Goal: Navigation & Orientation: Find specific page/section

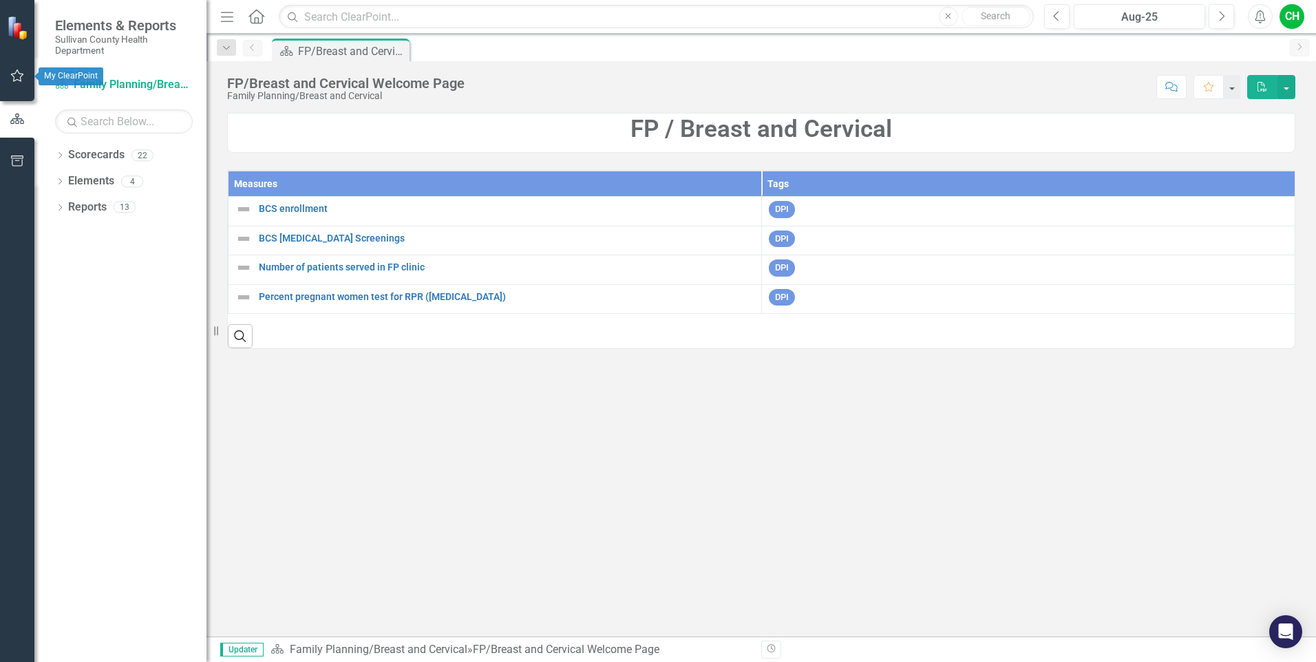
click at [13, 72] on icon "button" at bounding box center [17, 75] width 14 height 11
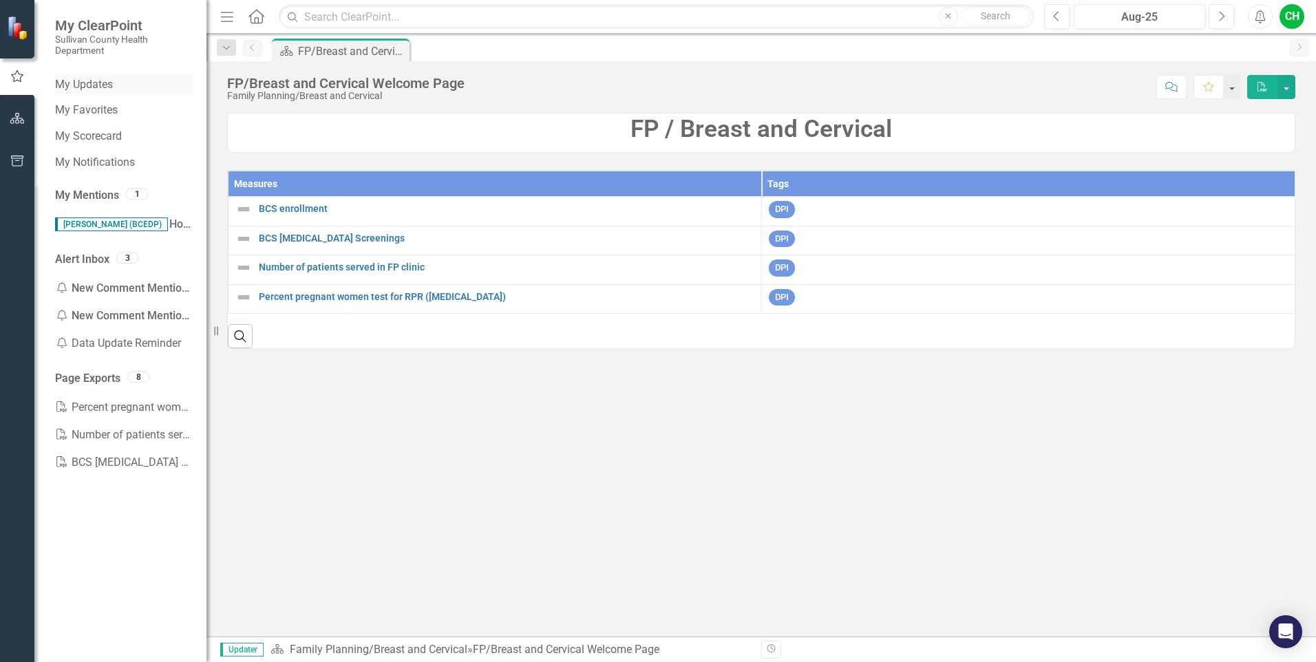
click at [97, 84] on link "My Updates" at bounding box center [124, 85] width 138 height 16
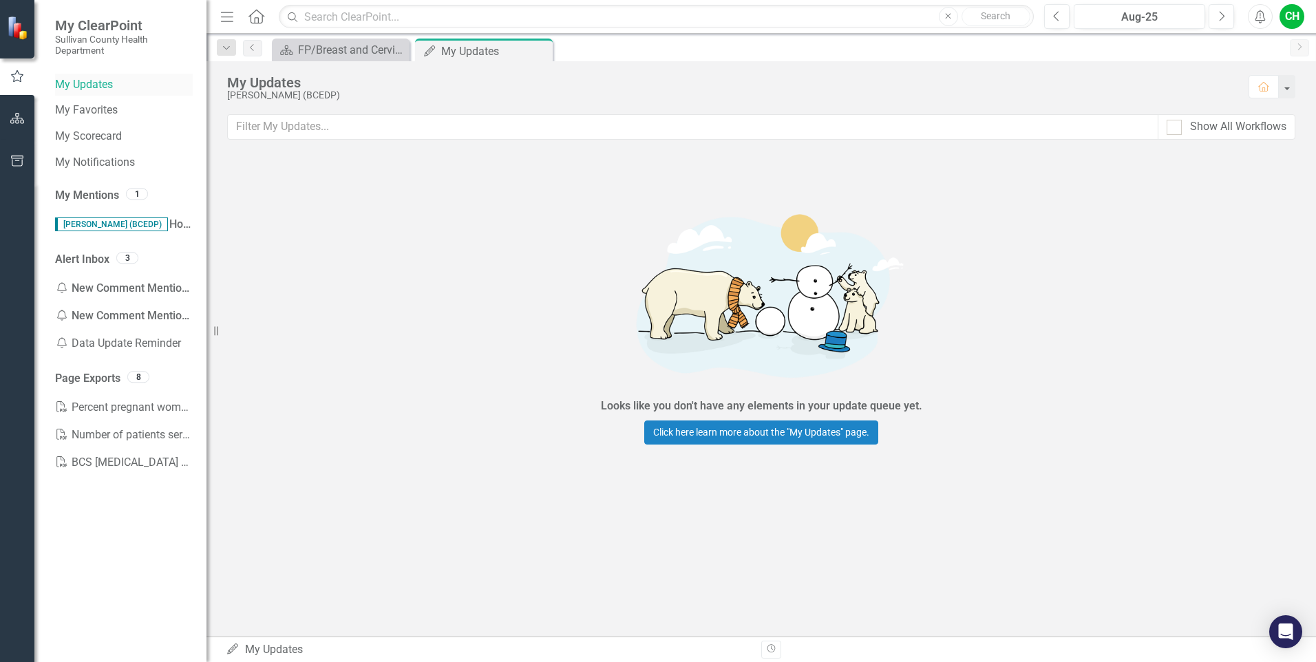
click at [66, 85] on link "My Updates" at bounding box center [124, 85] width 138 height 16
click at [74, 113] on link "My Favorites" at bounding box center [124, 111] width 138 height 16
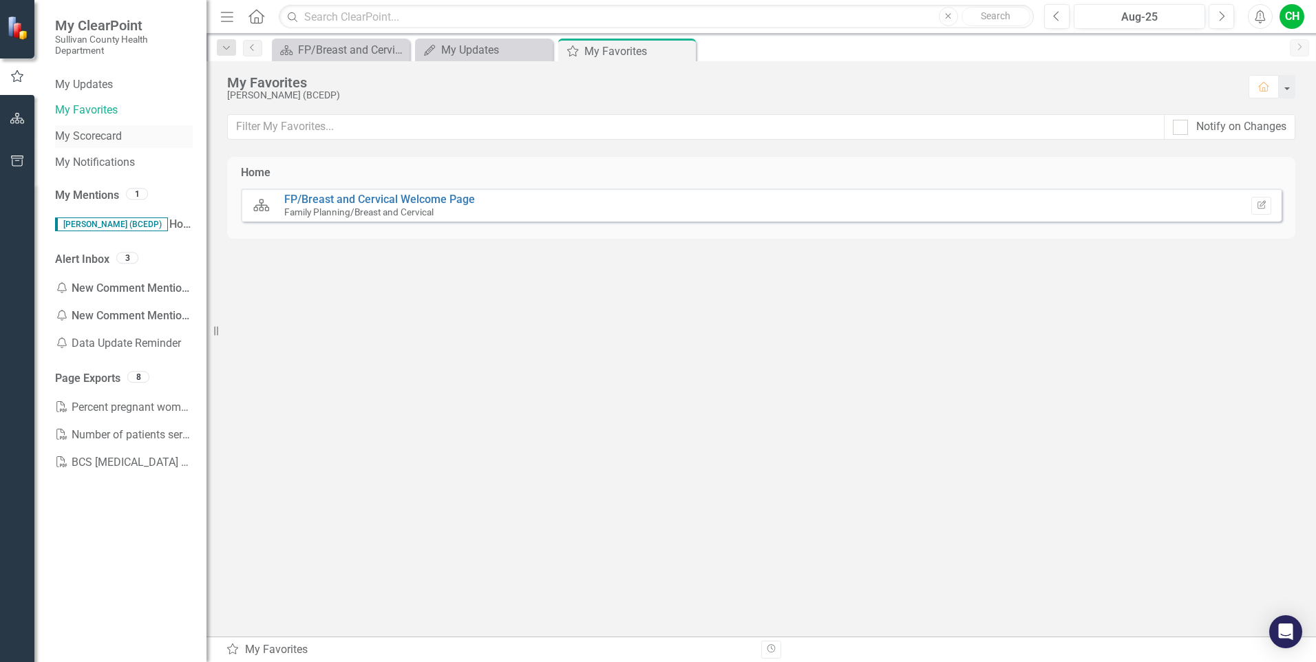
click at [78, 134] on link "My Scorecard" at bounding box center [124, 137] width 138 height 16
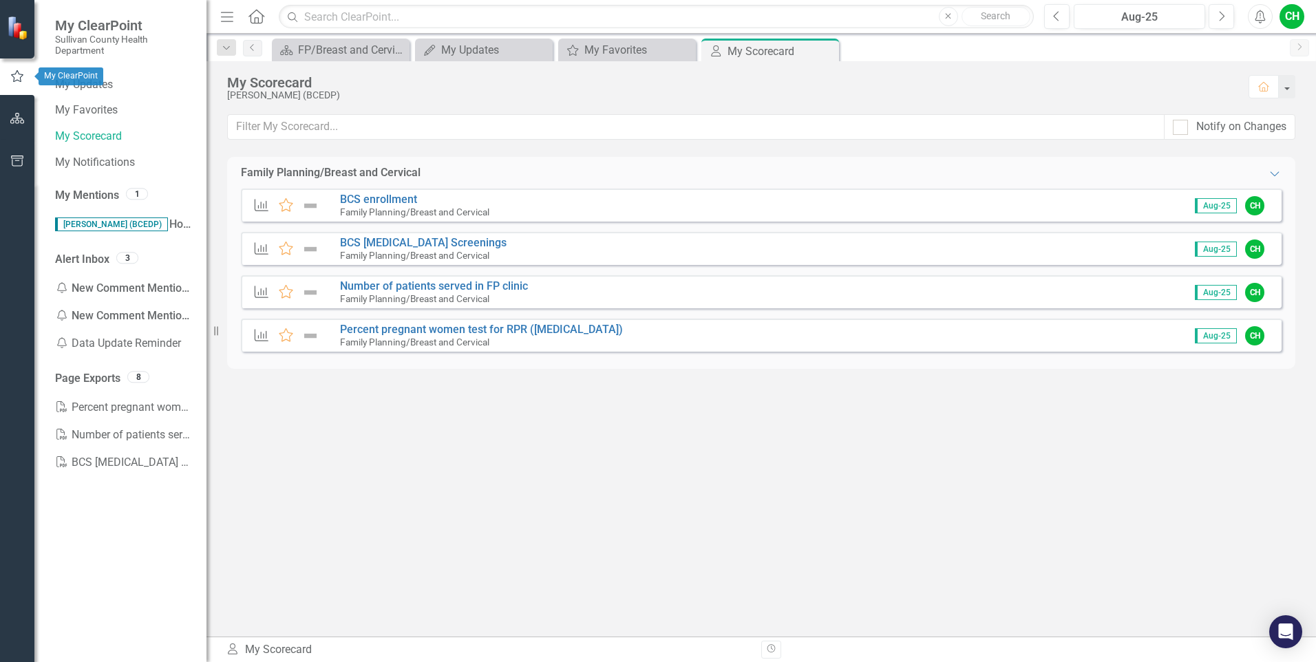
click at [21, 80] on icon "button" at bounding box center [17, 76] width 15 height 12
click at [16, 77] on icon "button" at bounding box center [17, 76] width 15 height 12
click at [70, 81] on link "My Updates" at bounding box center [124, 85] width 138 height 16
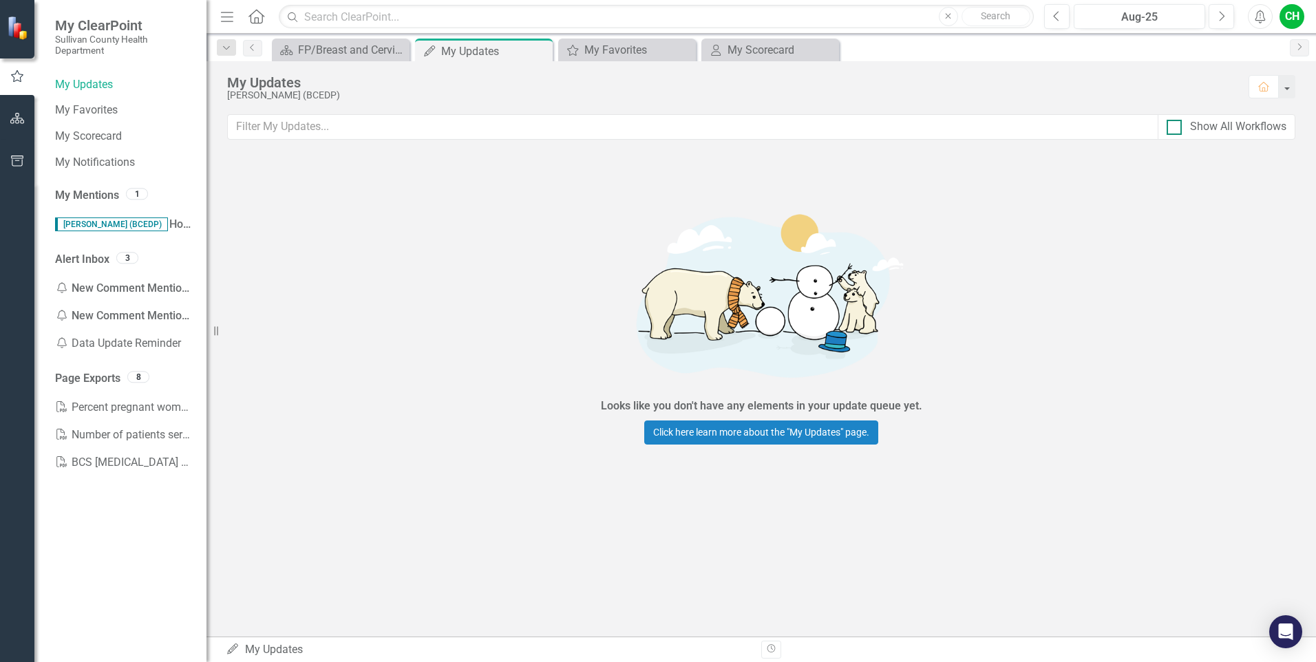
click at [1177, 129] on div at bounding box center [1174, 127] width 15 height 15
click at [1176, 129] on input "Show All Workflows" at bounding box center [1171, 124] width 9 height 9
checkbox input "true"
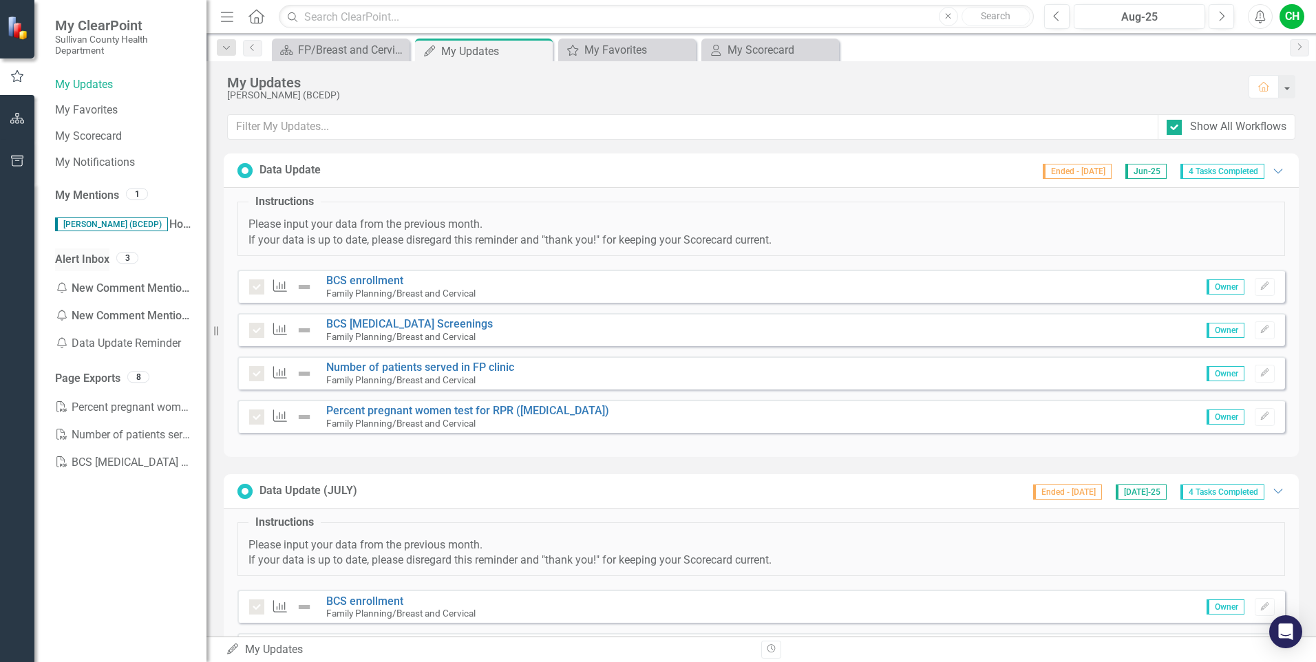
click at [105, 259] on link "Alert Inbox" at bounding box center [82, 260] width 54 height 16
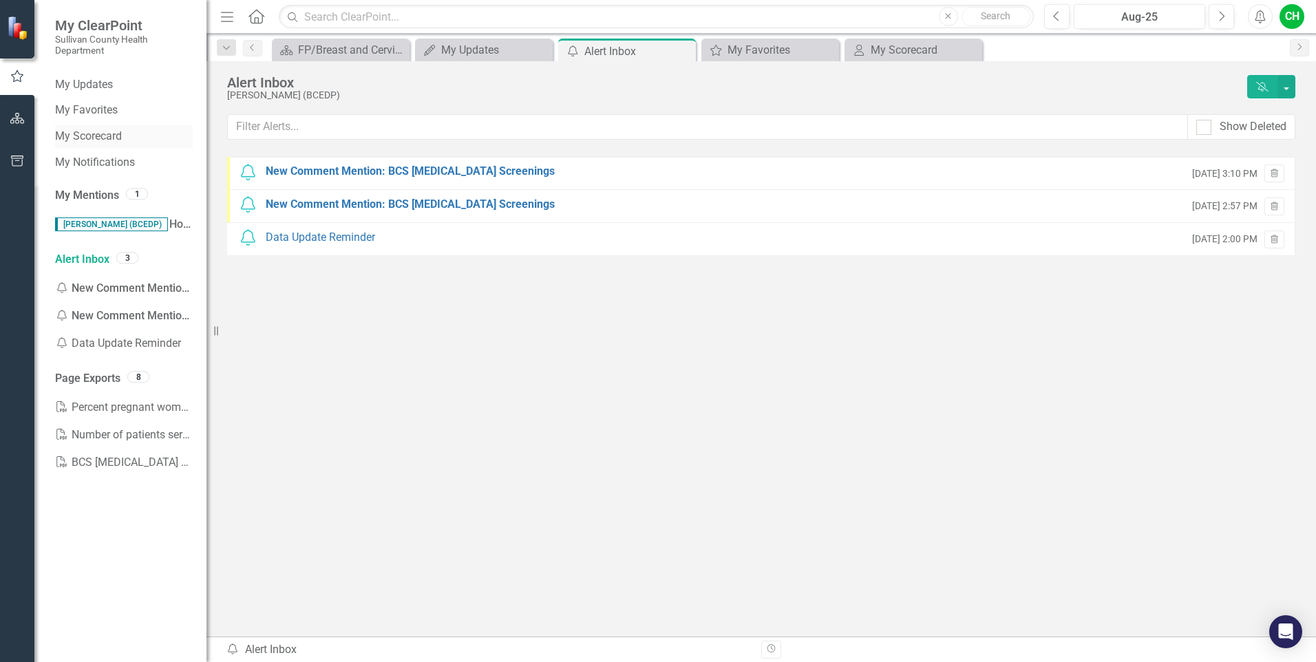
click at [76, 136] on link "My Scorecard" at bounding box center [124, 137] width 138 height 16
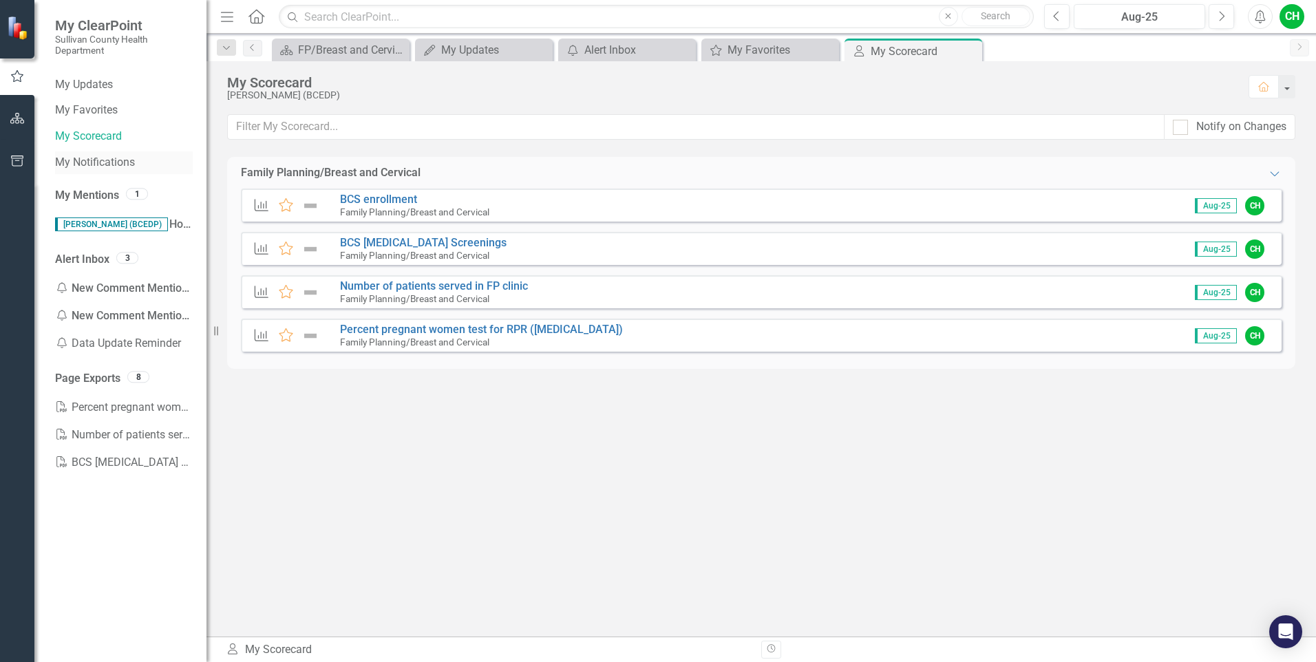
click at [94, 162] on link "My Notifications" at bounding box center [124, 163] width 138 height 16
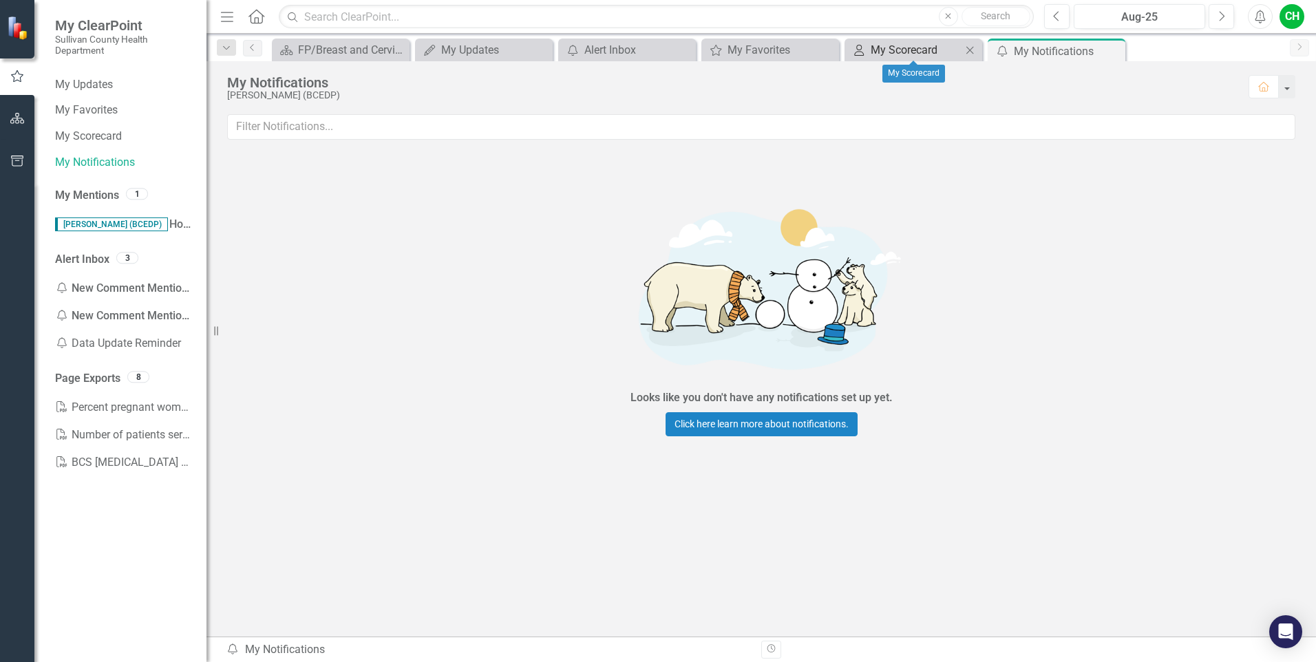
click at [872, 47] on div "My Scorecard" at bounding box center [916, 49] width 91 height 17
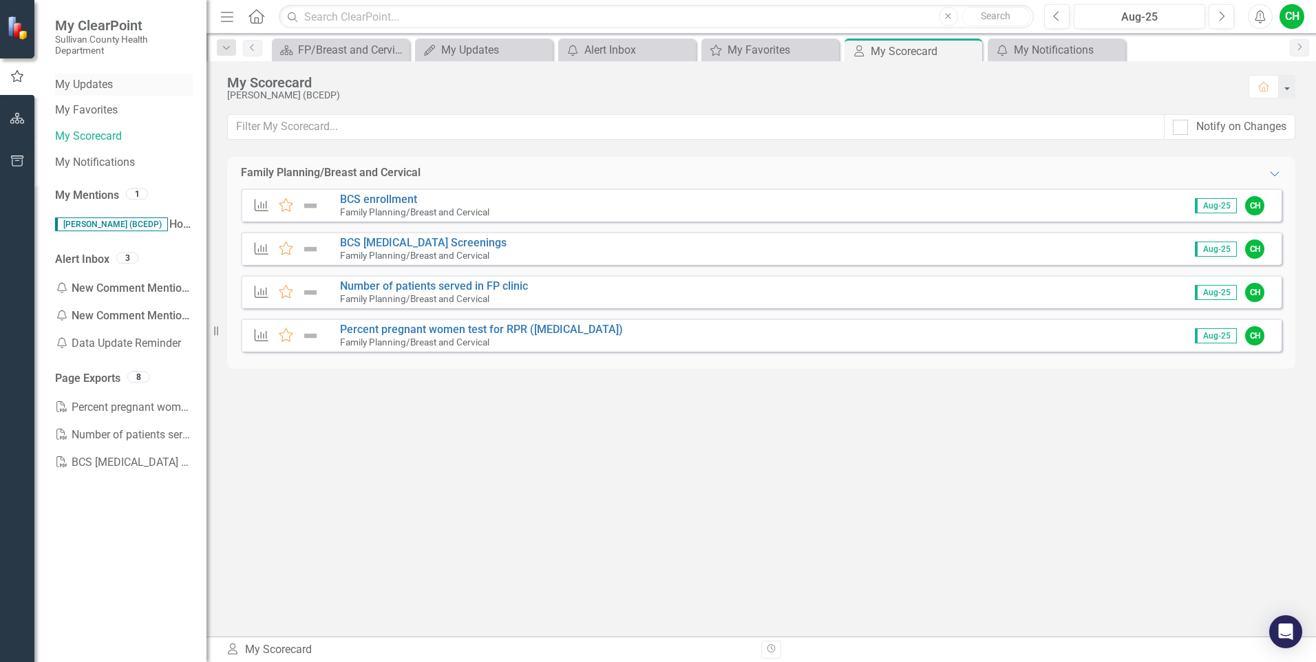
click at [64, 85] on link "My Updates" at bounding box center [124, 85] width 138 height 16
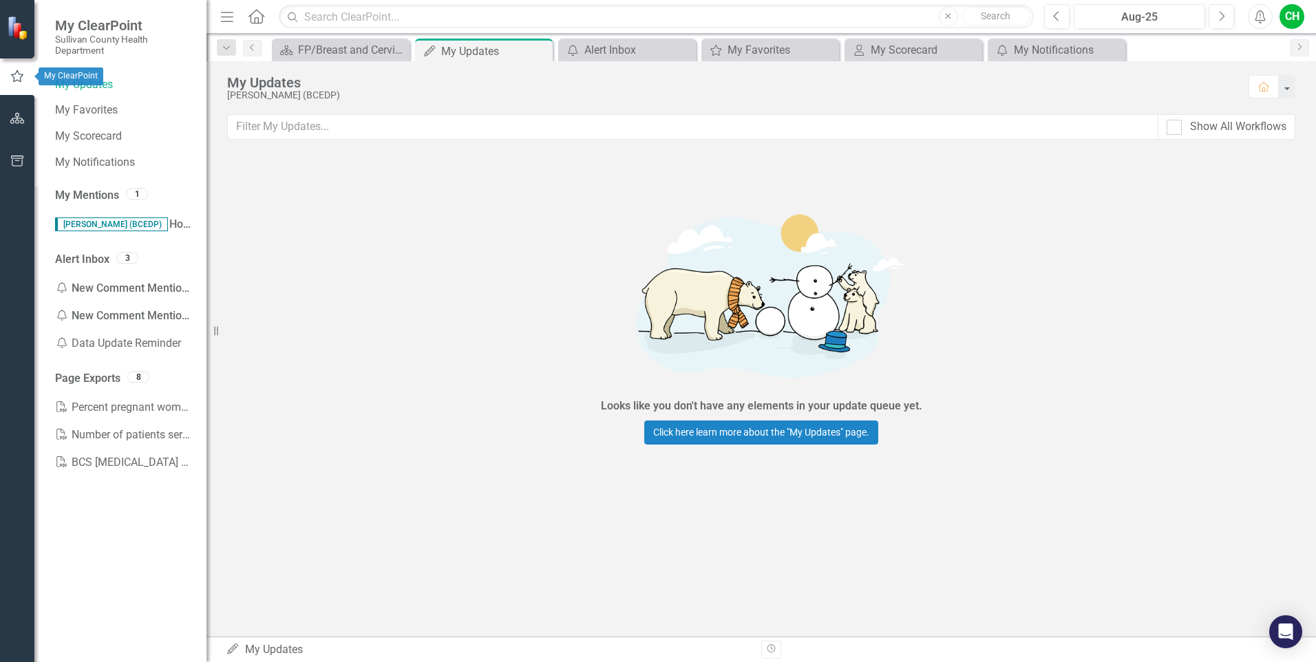
click at [21, 79] on icon "button" at bounding box center [17, 76] width 12 height 12
click at [78, 87] on link "My Updates" at bounding box center [124, 85] width 138 height 16
click at [84, 84] on link "My Updates" at bounding box center [124, 85] width 138 height 16
click at [18, 80] on icon "button" at bounding box center [17, 76] width 15 height 12
click at [67, 78] on link "My Updates" at bounding box center [124, 85] width 138 height 16
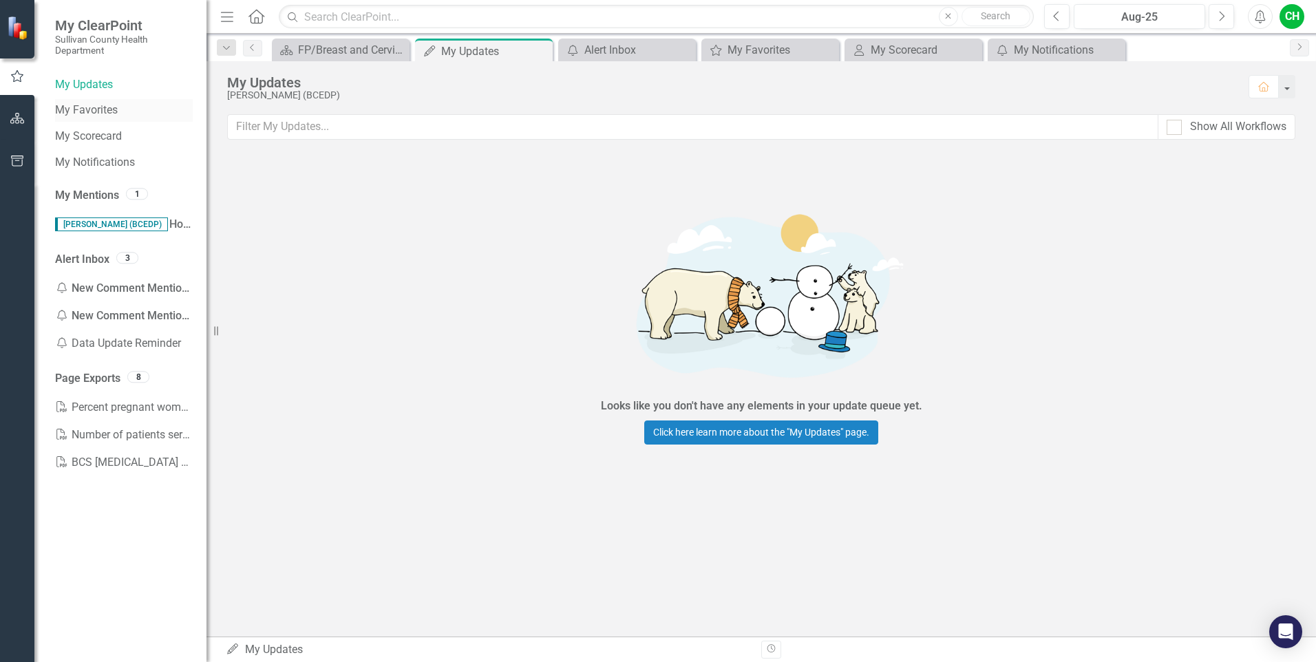
click at [70, 107] on link "My Favorites" at bounding box center [124, 111] width 138 height 16
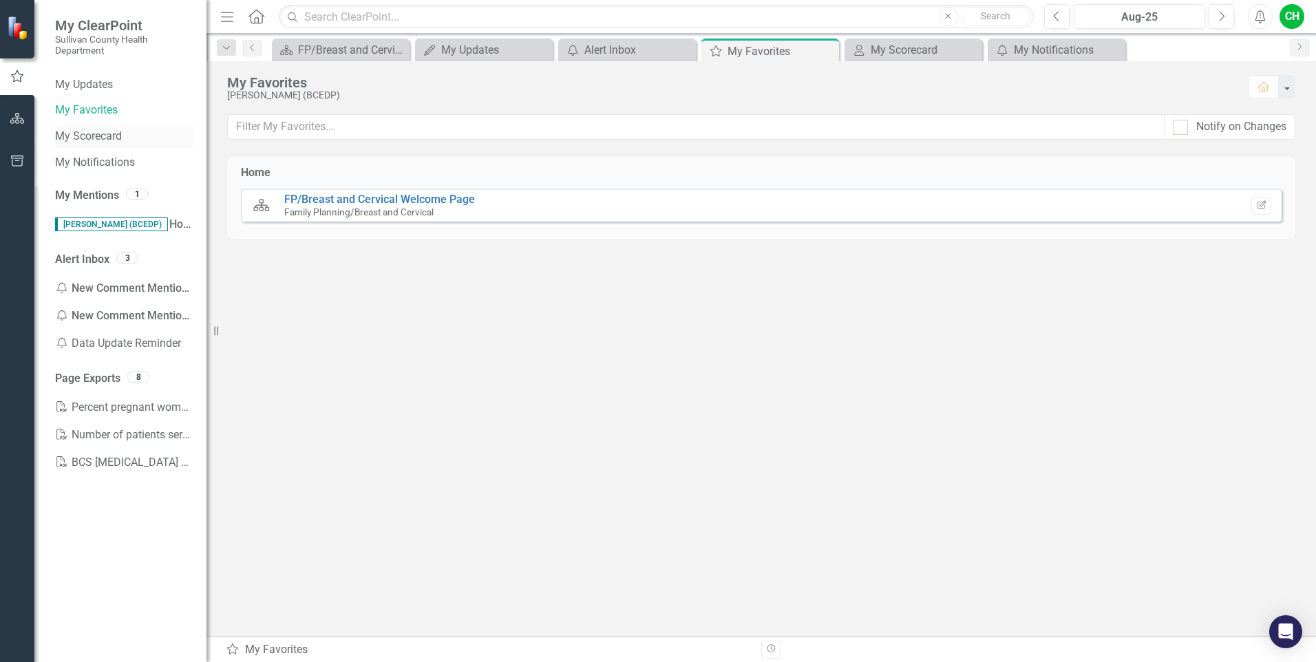
click at [73, 128] on div "My Scorecard" at bounding box center [124, 136] width 138 height 23
click at [73, 130] on link "My Scorecard" at bounding box center [124, 137] width 138 height 16
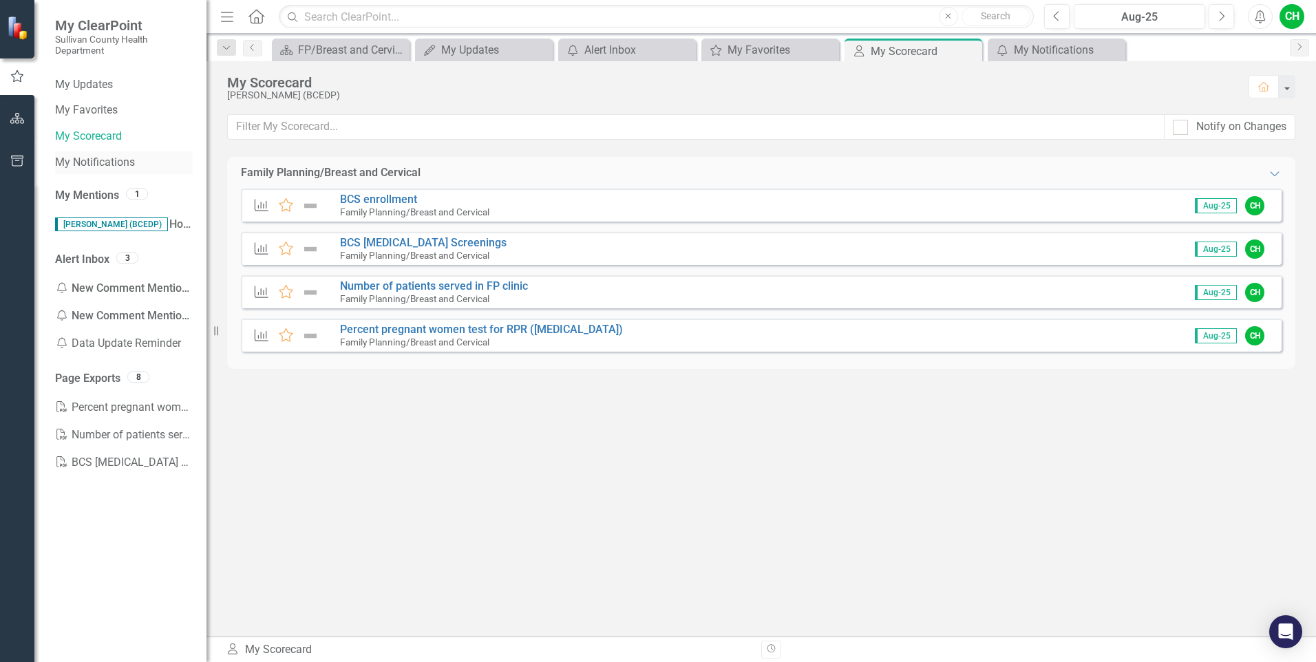
click at [111, 165] on link "My Notifications" at bounding box center [124, 163] width 138 height 16
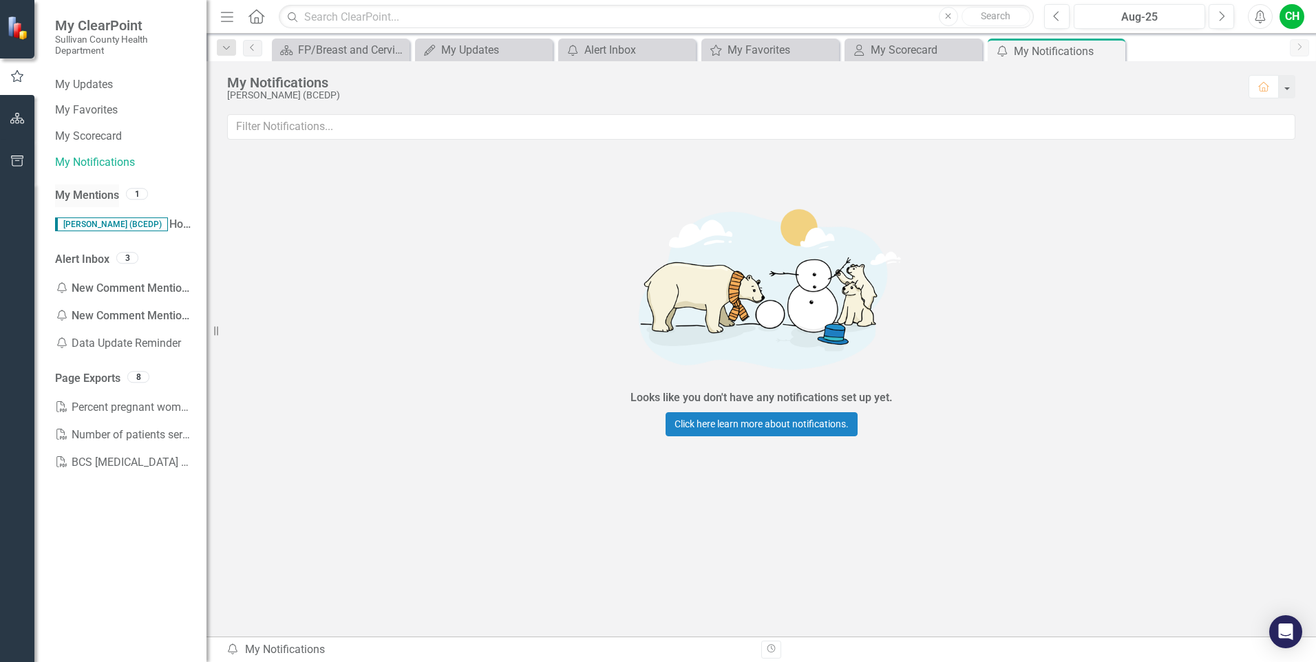
click at [83, 192] on link "My Mentions" at bounding box center [87, 196] width 64 height 16
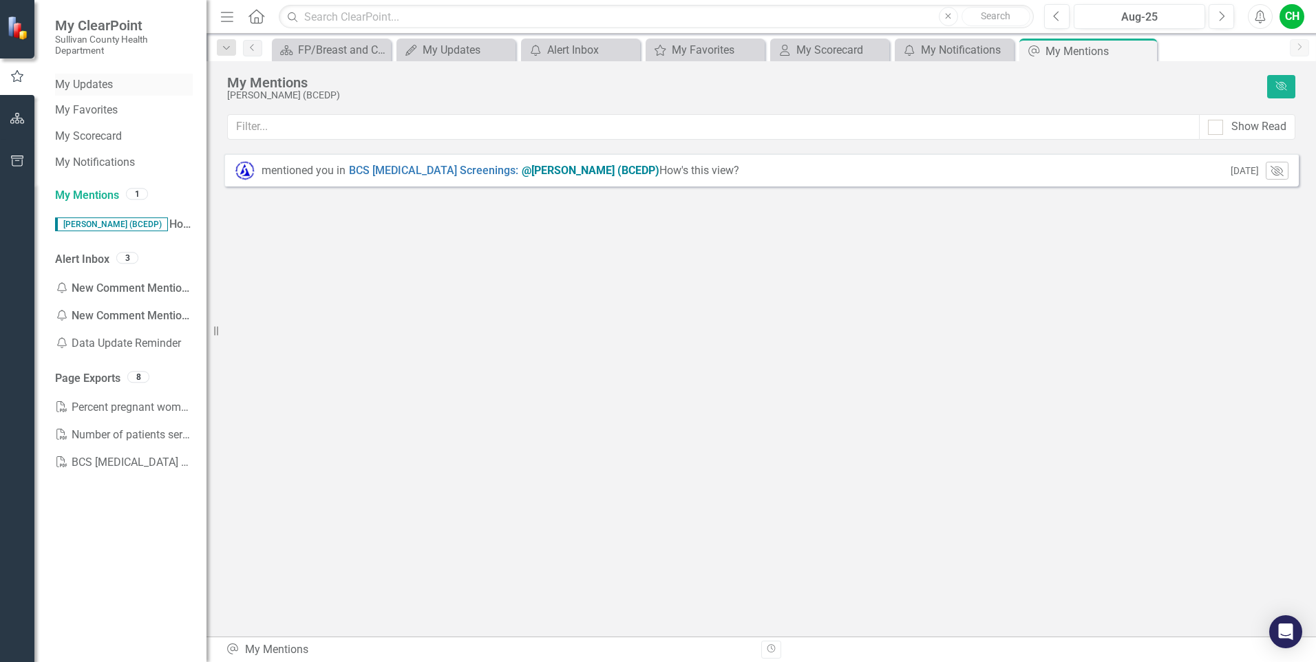
click at [78, 75] on div "My Updates" at bounding box center [124, 85] width 138 height 23
click at [77, 79] on link "My Updates" at bounding box center [124, 85] width 138 height 16
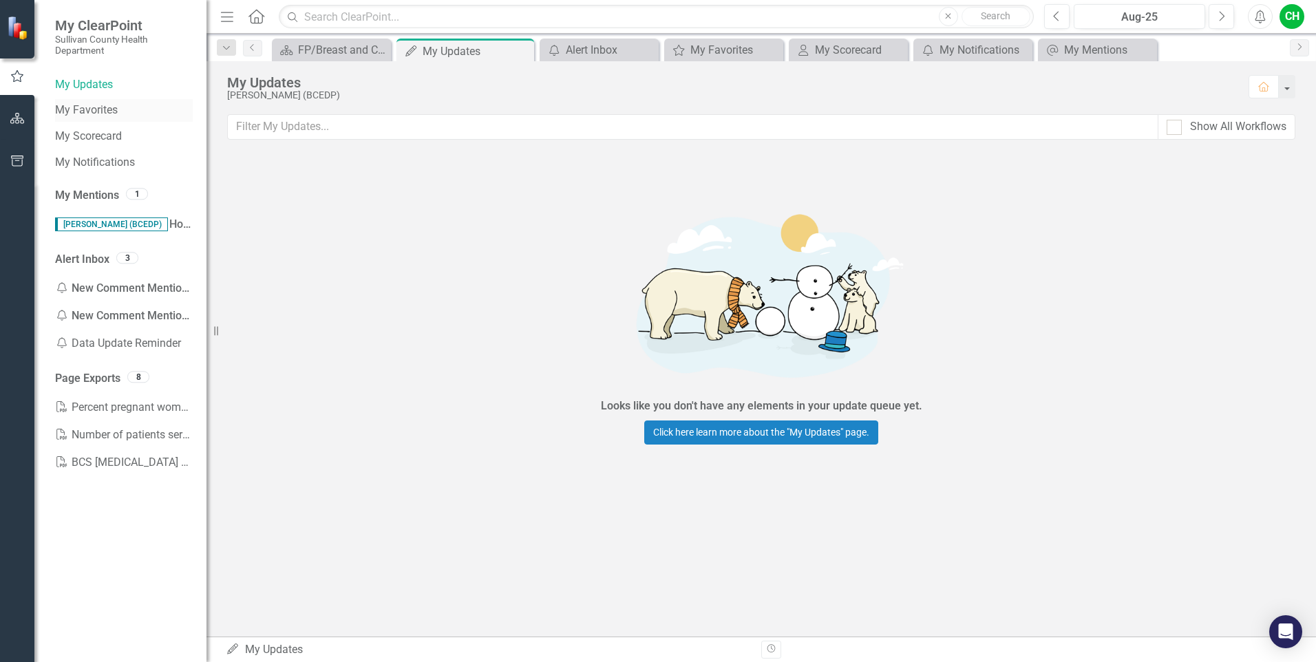
click at [84, 104] on link "My Favorites" at bounding box center [124, 111] width 138 height 16
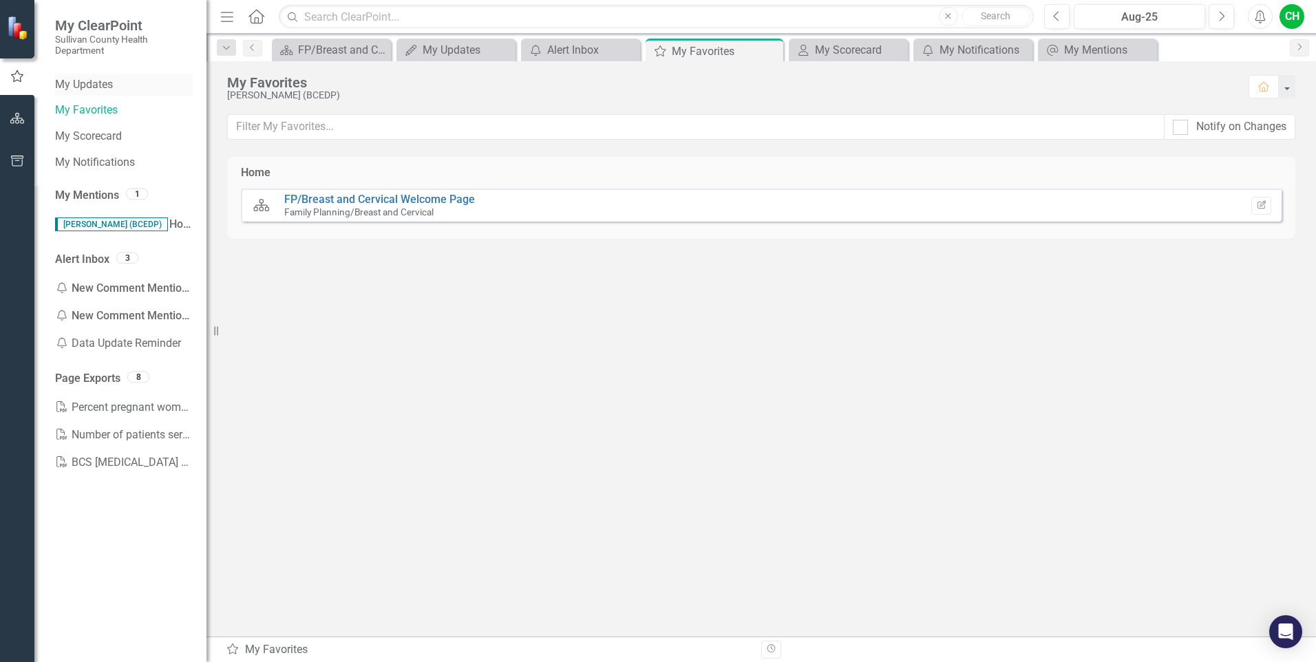
click at [87, 85] on link "My Updates" at bounding box center [124, 85] width 138 height 16
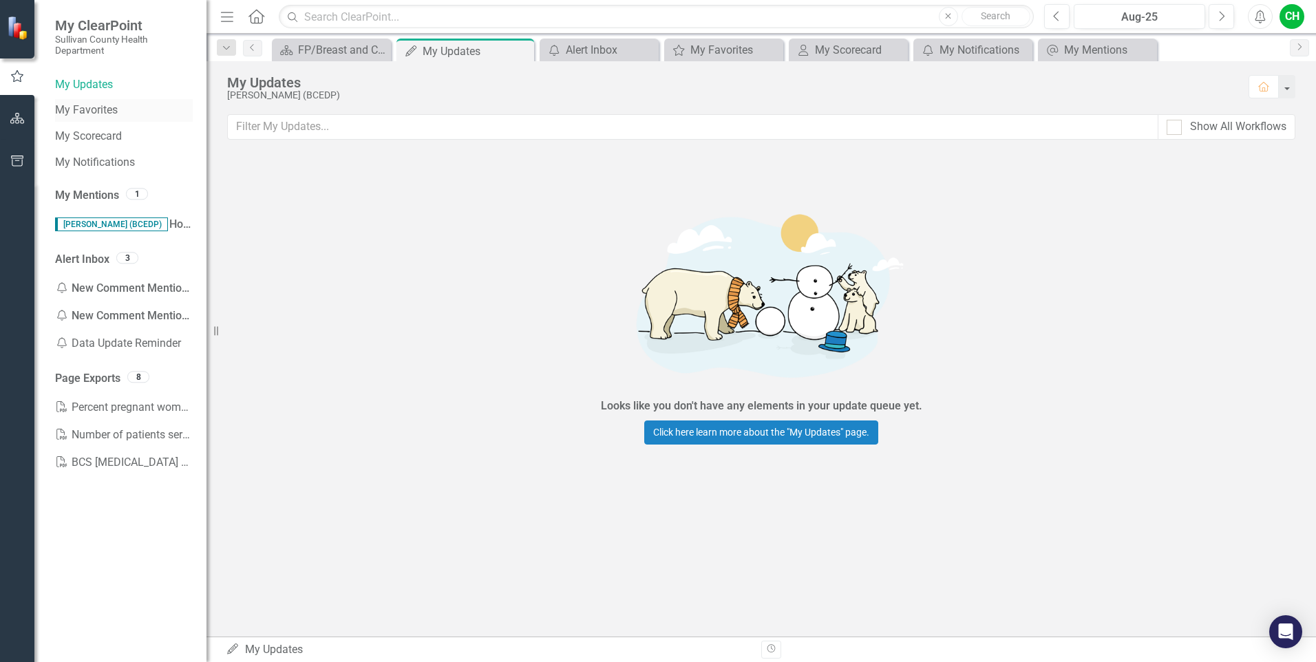
click at [63, 112] on link "My Favorites" at bounding box center [124, 111] width 138 height 16
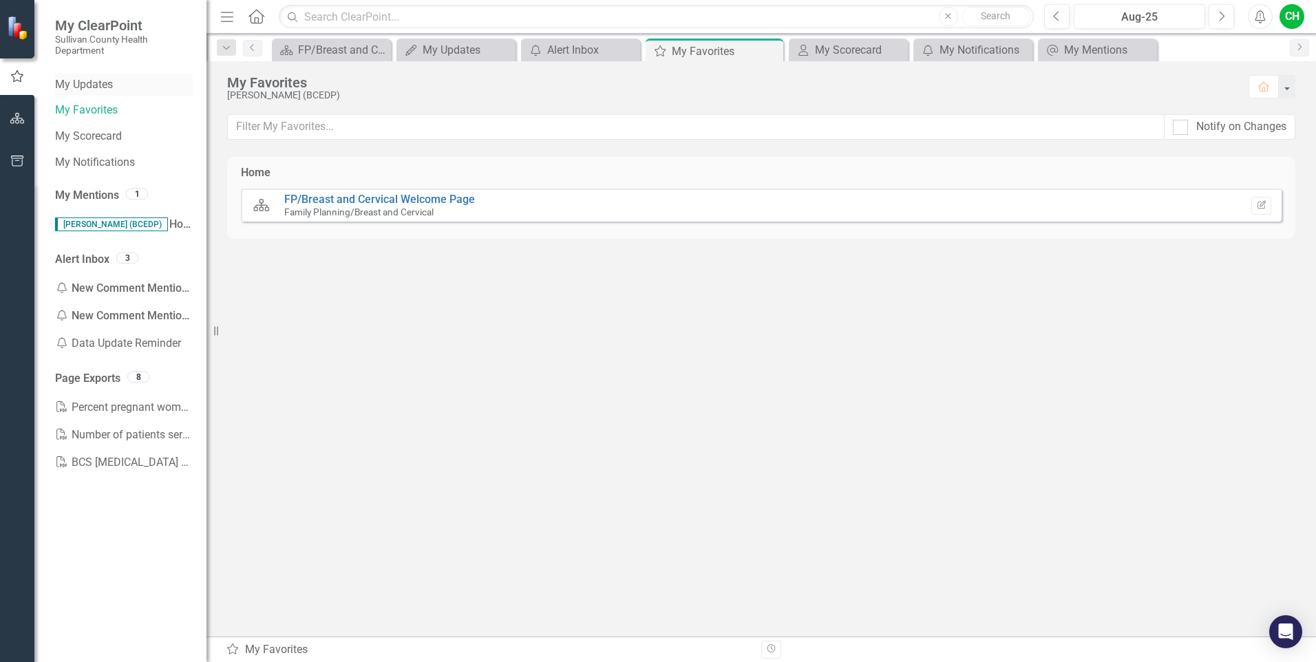
click at [76, 86] on link "My Updates" at bounding box center [124, 85] width 138 height 16
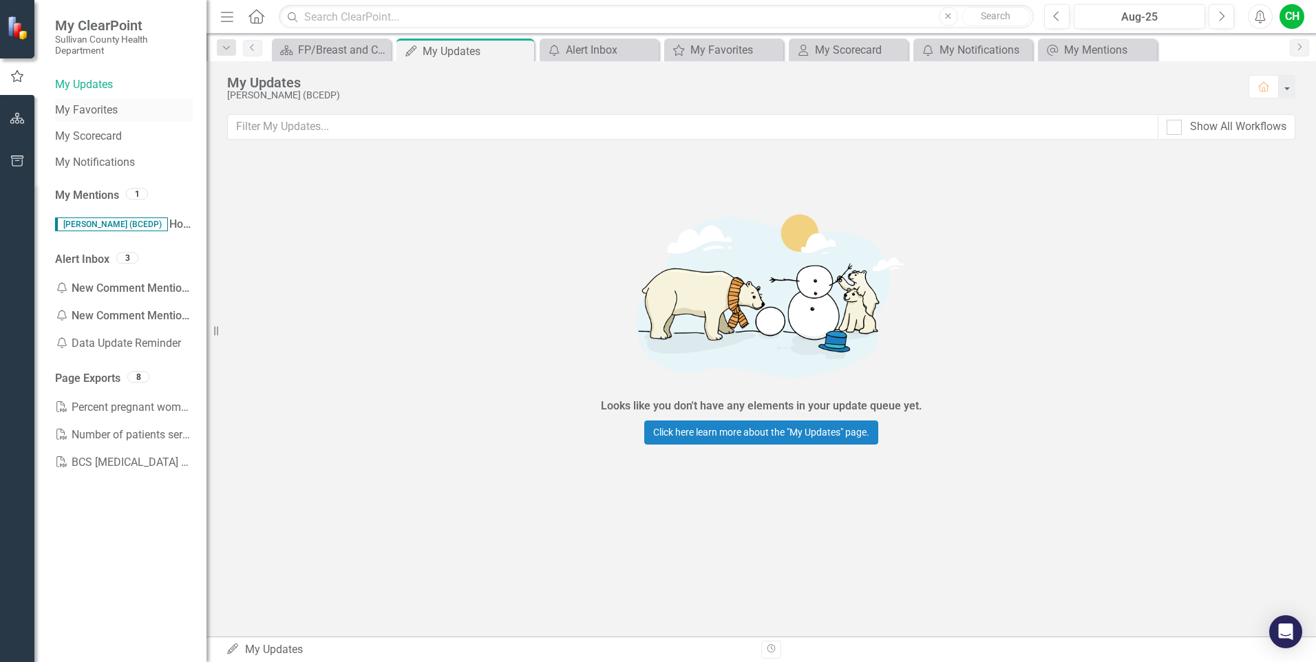
click at [78, 105] on link "My Favorites" at bounding box center [124, 111] width 138 height 16
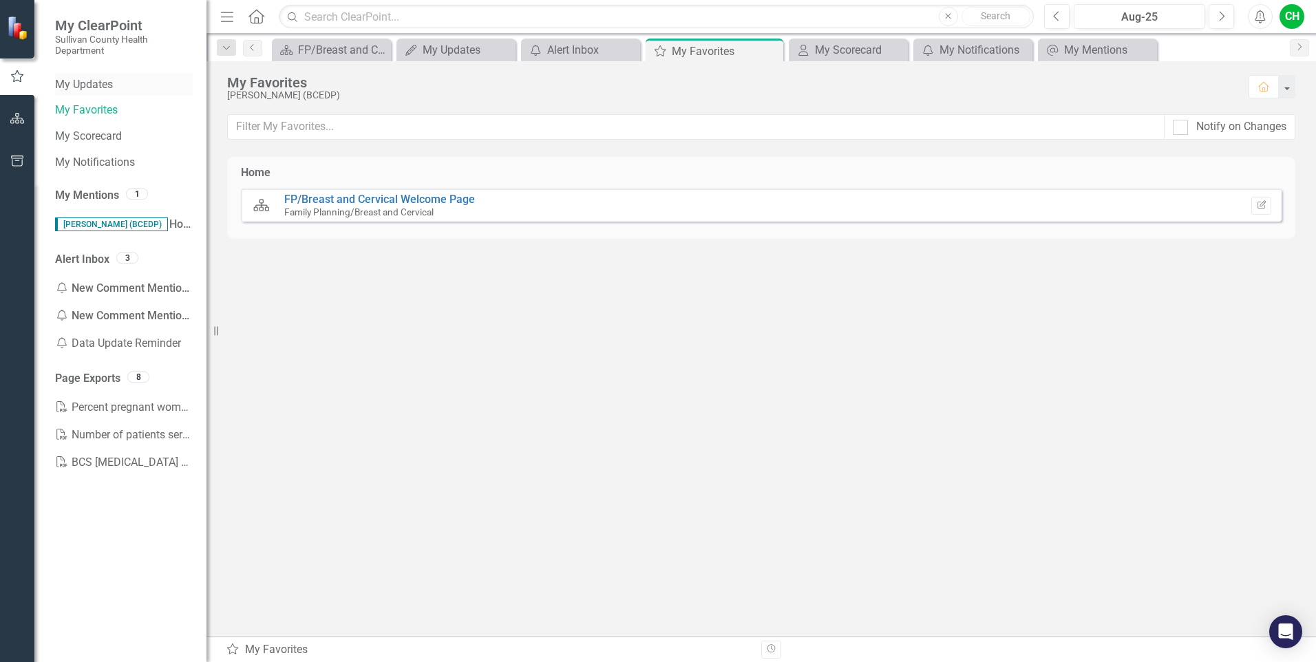
click at [80, 87] on link "My Updates" at bounding box center [124, 85] width 138 height 16
